Goal: Transaction & Acquisition: Subscribe to service/newsletter

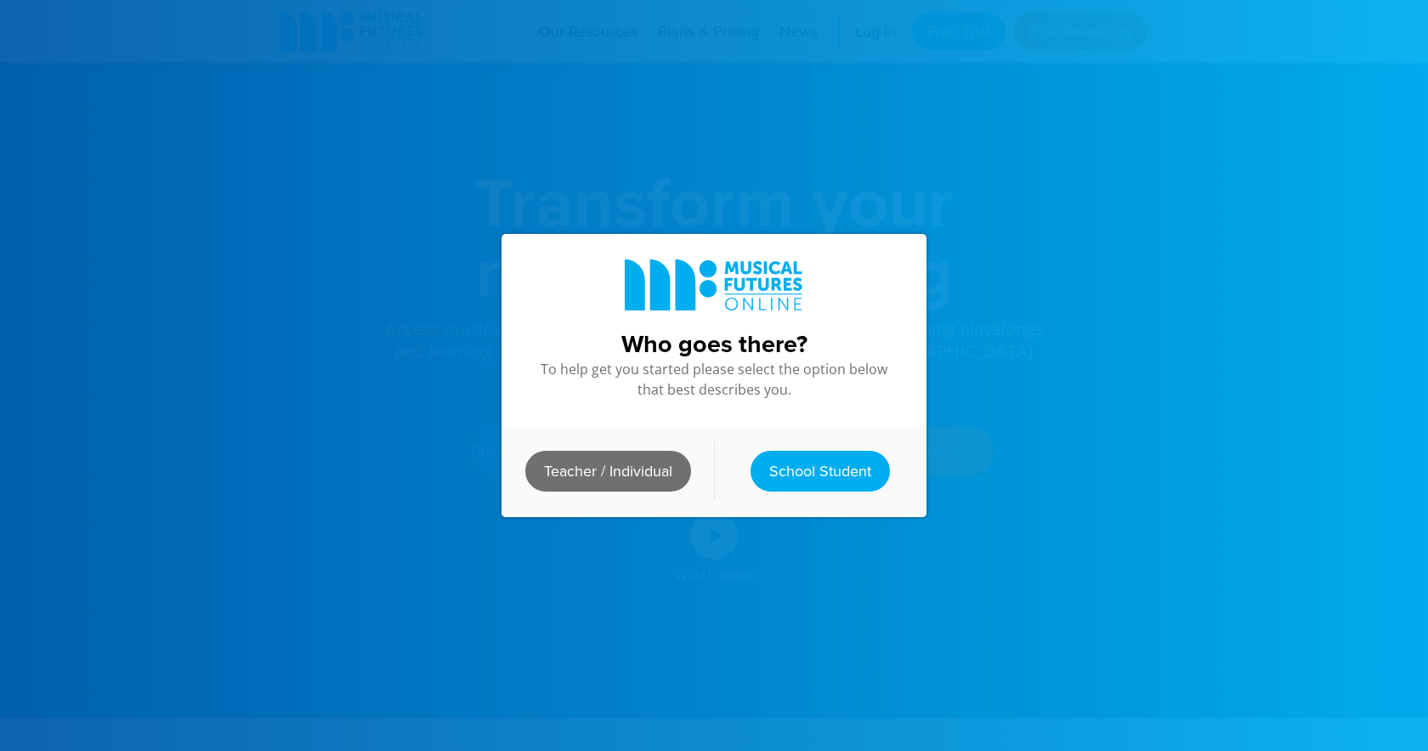
click at [587, 468] on link "Teacher / Individual" at bounding box center [608, 471] width 166 height 41
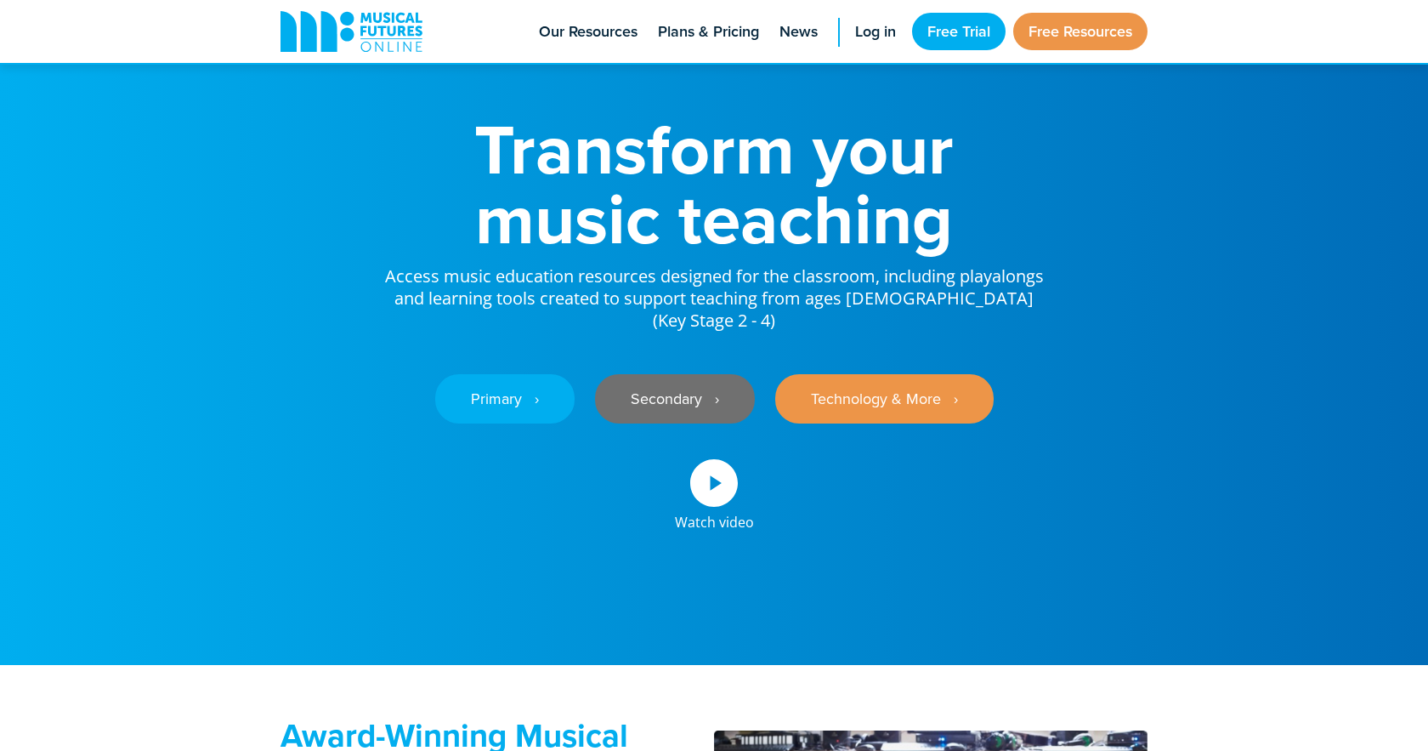
scroll to position [57, 0]
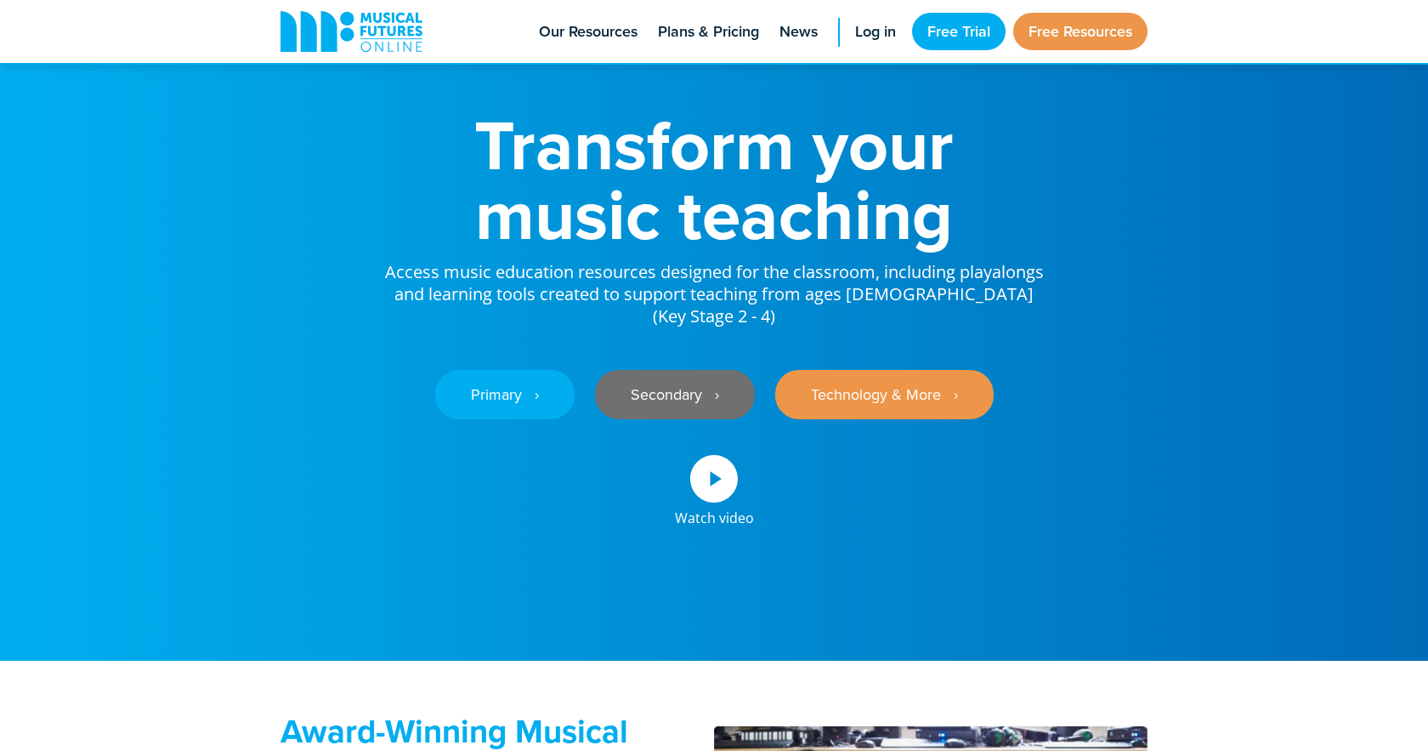
click at [702, 370] on link "Secondary ‎‏‏‎ ‎ ›" at bounding box center [675, 394] width 160 height 49
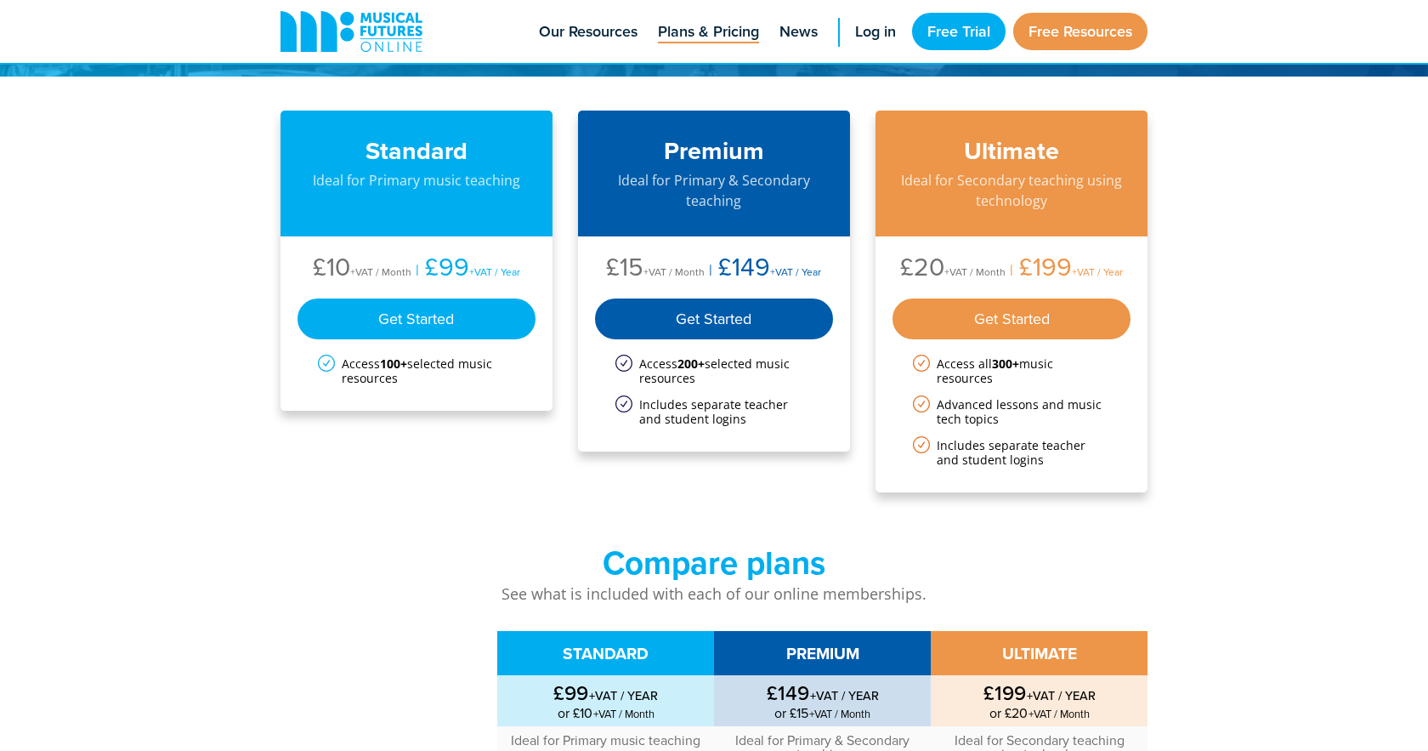
scroll to position [159, 0]
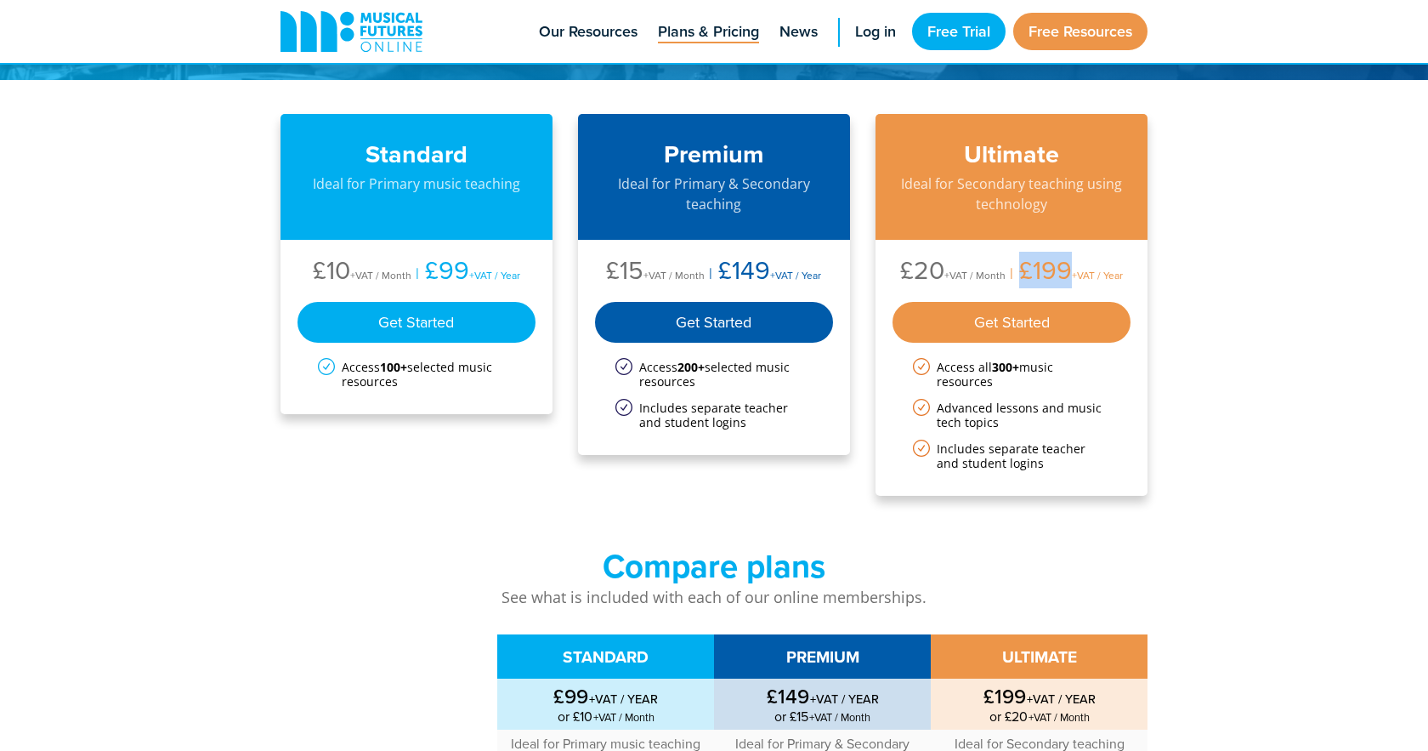
drag, startPoint x: 1022, startPoint y: 266, endPoint x: 1067, endPoint y: 268, distance: 45.1
click at [1067, 268] on li "£199 +VAT / Year" at bounding box center [1064, 272] width 117 height 31
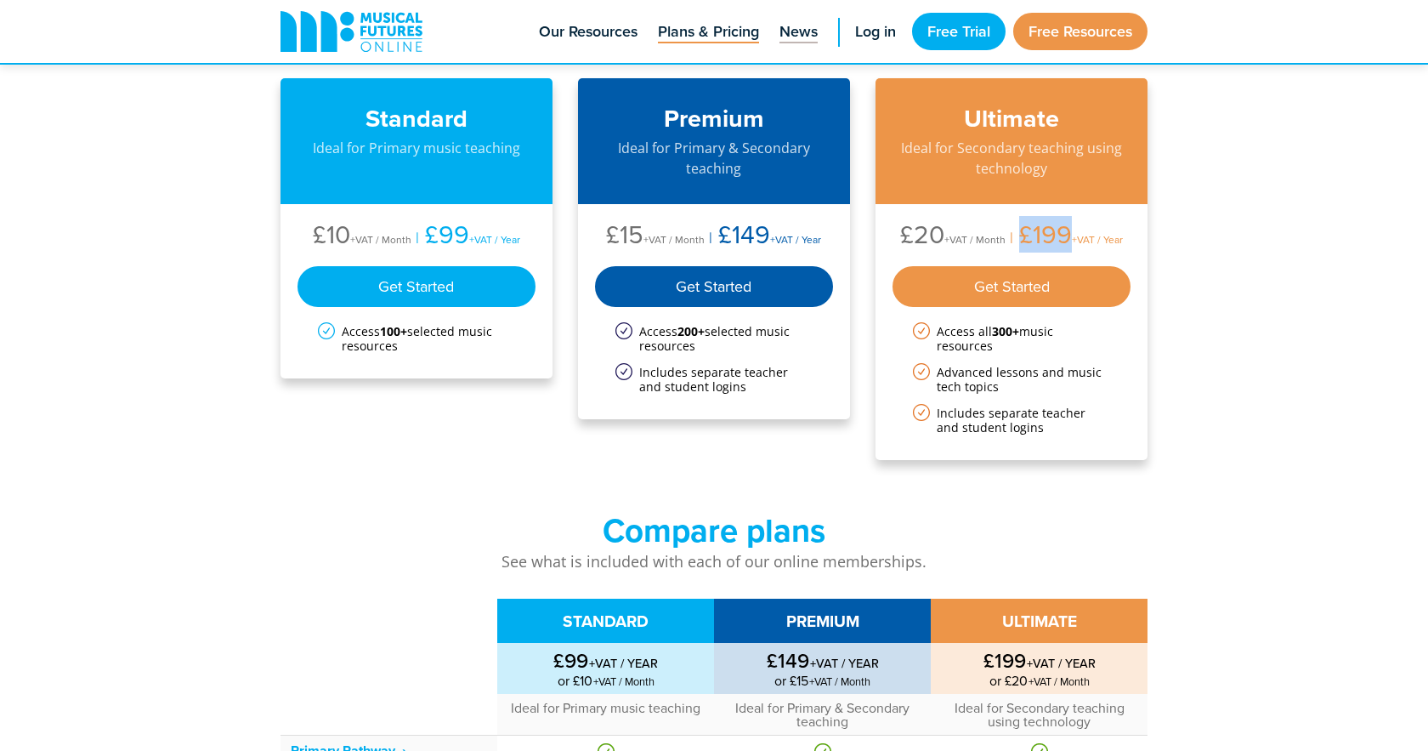
scroll to position [194, 0]
